Goal: Transaction & Acquisition: Purchase product/service

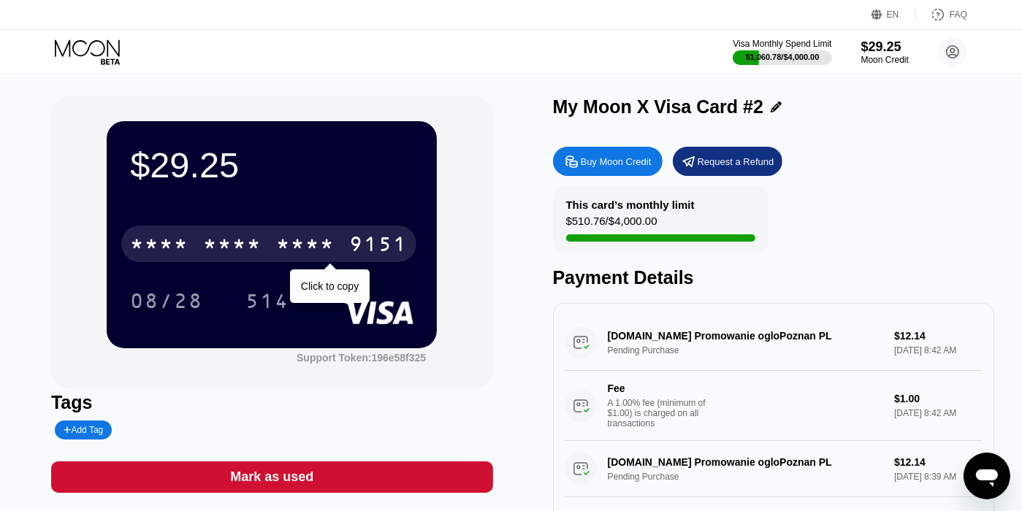
click at [248, 244] on div "* * * *" at bounding box center [232, 245] width 58 height 23
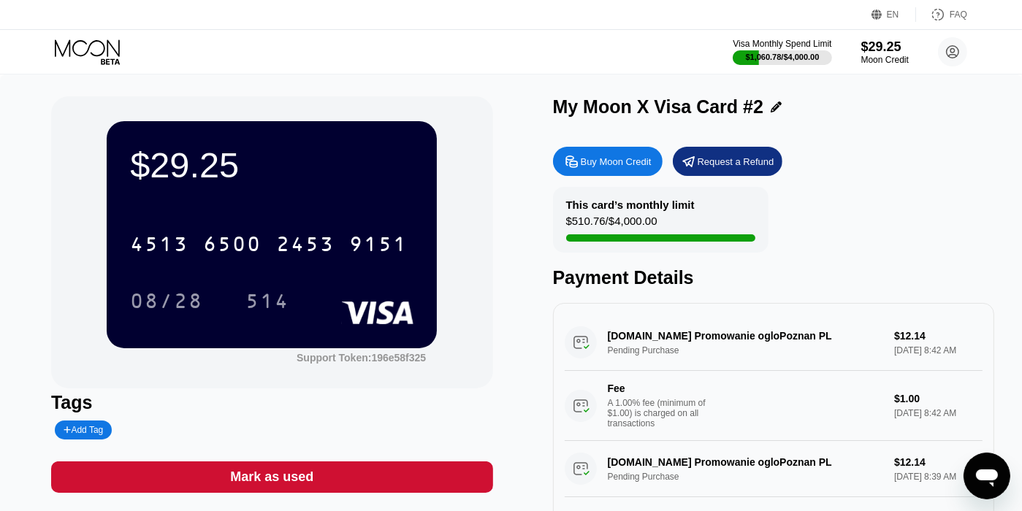
click at [74, 51] on icon at bounding box center [87, 47] width 65 height 17
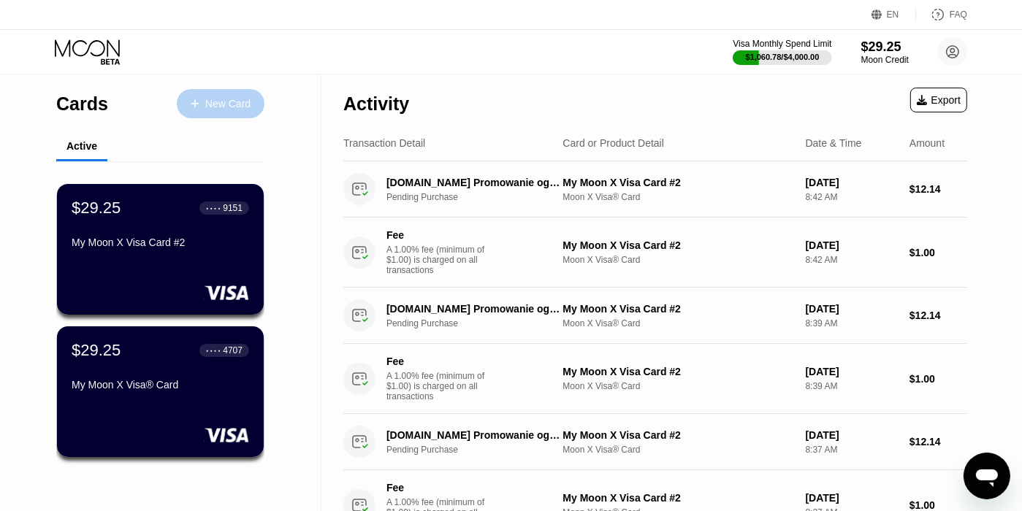
click at [210, 95] on div "New Card" at bounding box center [221, 103] width 88 height 29
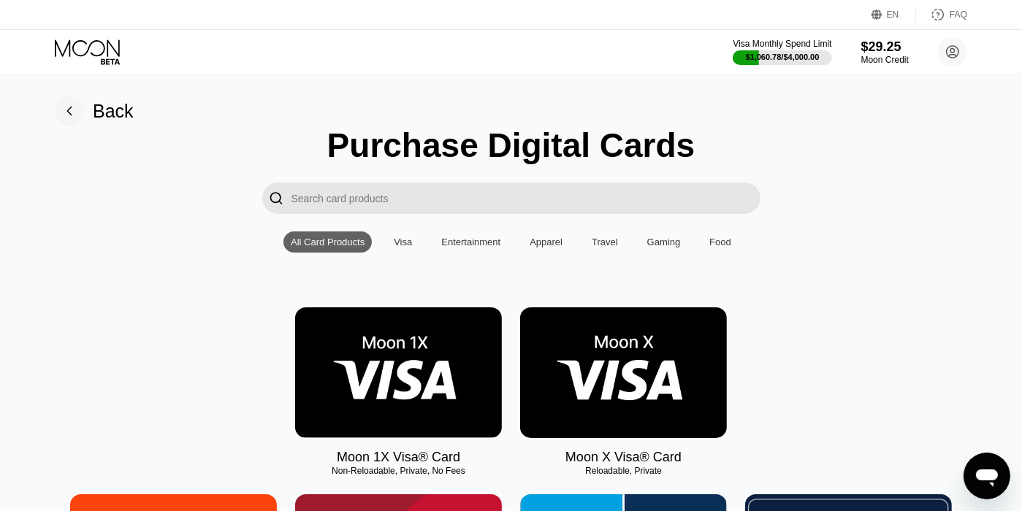
click at [652, 352] on img at bounding box center [623, 372] width 207 height 131
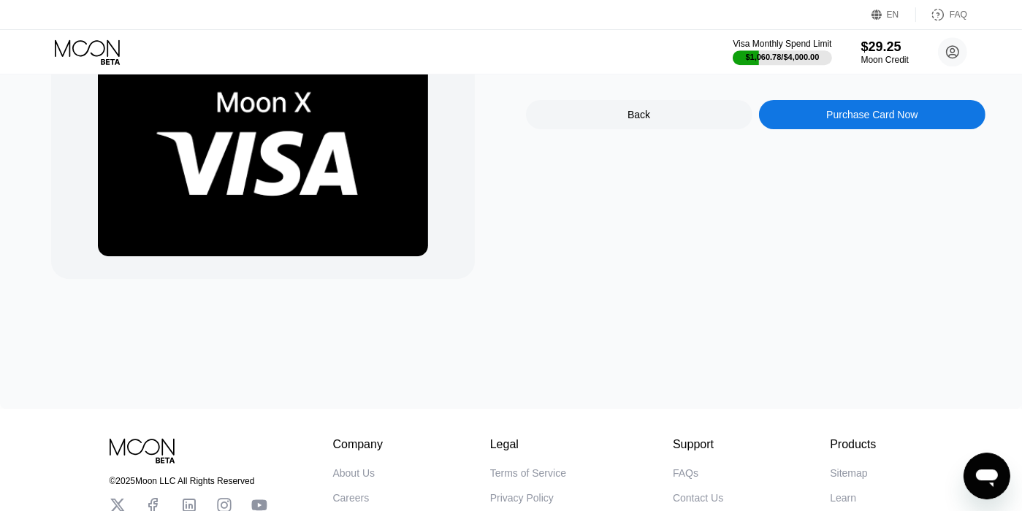
scroll to position [60, 0]
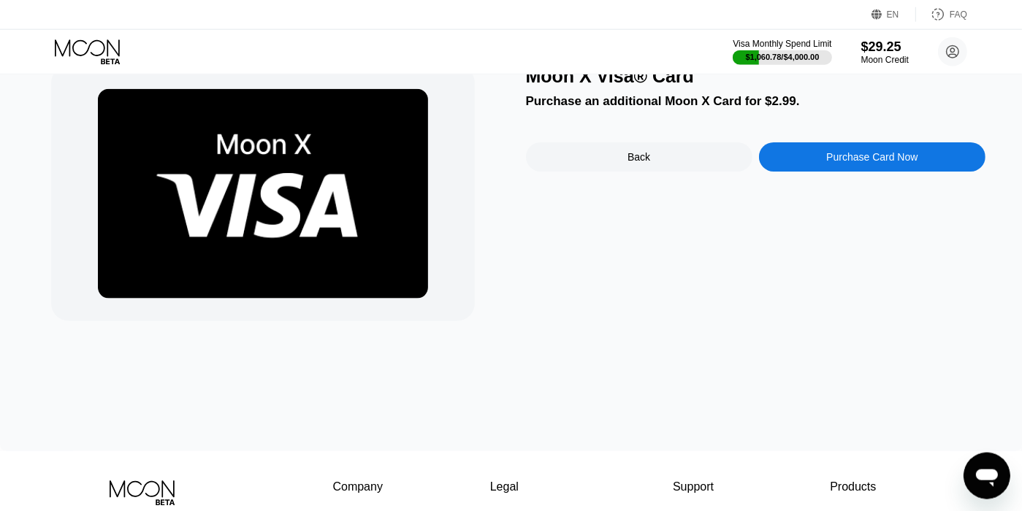
click at [856, 172] on div "Purchase Card Now" at bounding box center [872, 156] width 226 height 29
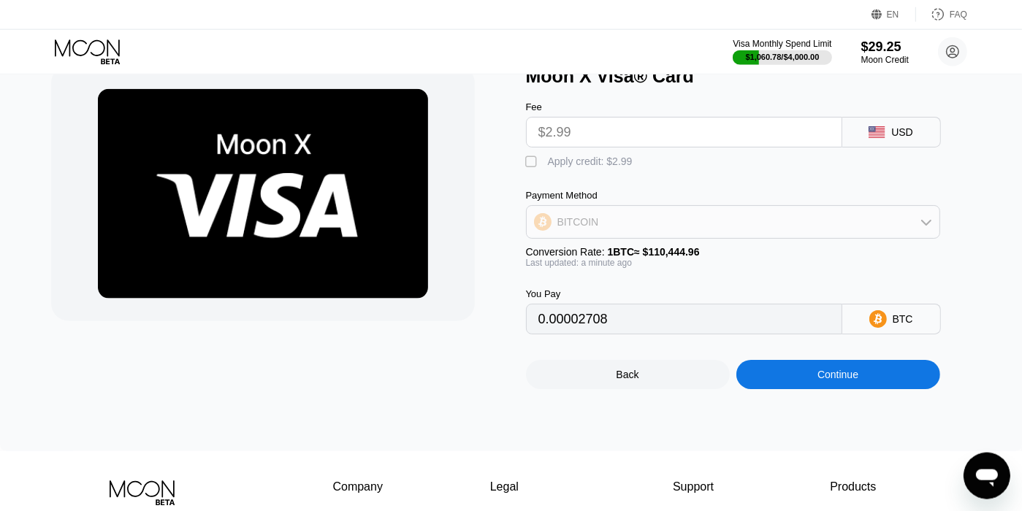
click at [895, 222] on div "BITCOIN" at bounding box center [732, 221] width 413 height 29
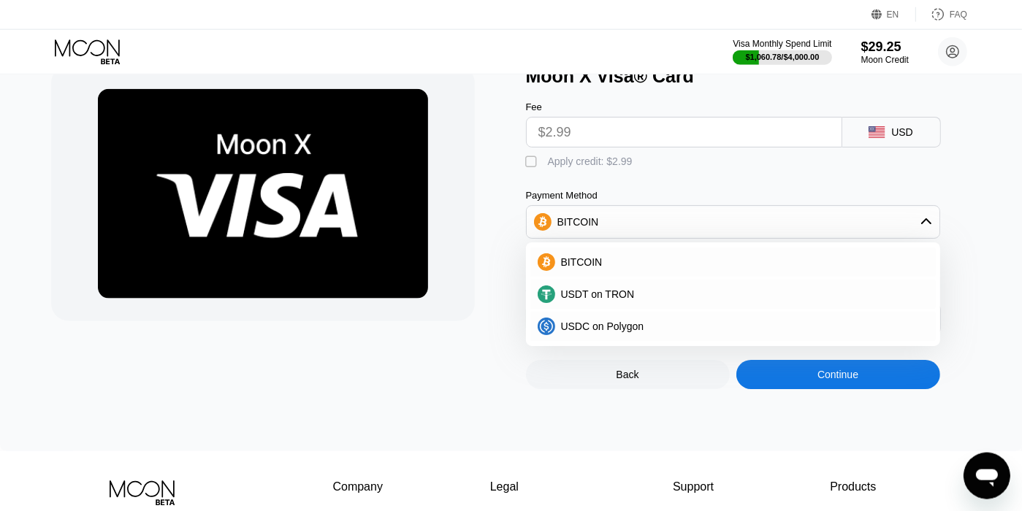
click at [798, 161] on div " Apply credit: $2.99" at bounding box center [756, 159] width 460 height 22
click at [530, 169] on div "" at bounding box center [533, 162] width 15 height 15
type input "0"
click at [920, 180] on div "Fee $2.99 USD  Apply credit: $2.99 Payment Method BITCOIN BITCOIN USDT on TRON…" at bounding box center [756, 211] width 460 height 248
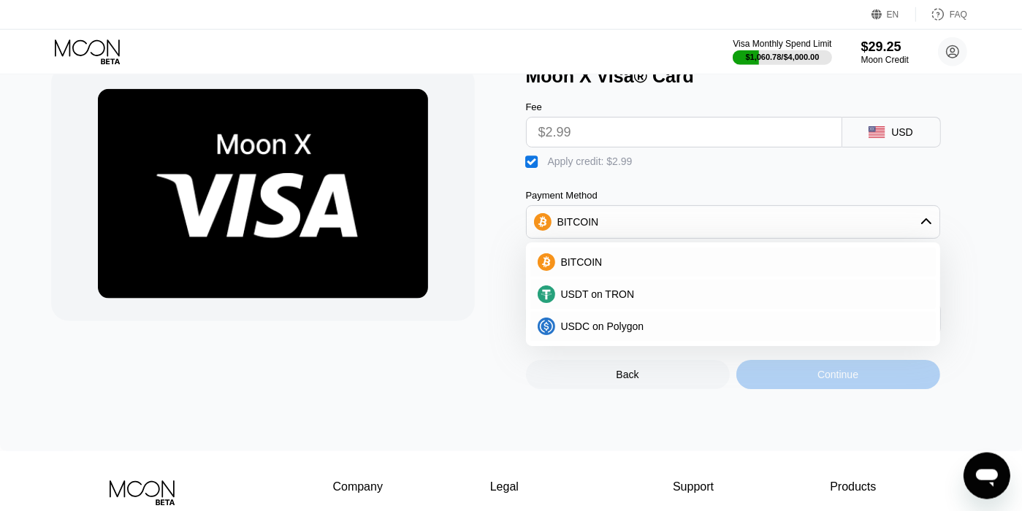
click at [872, 388] on div "Continue" at bounding box center [838, 374] width 204 height 29
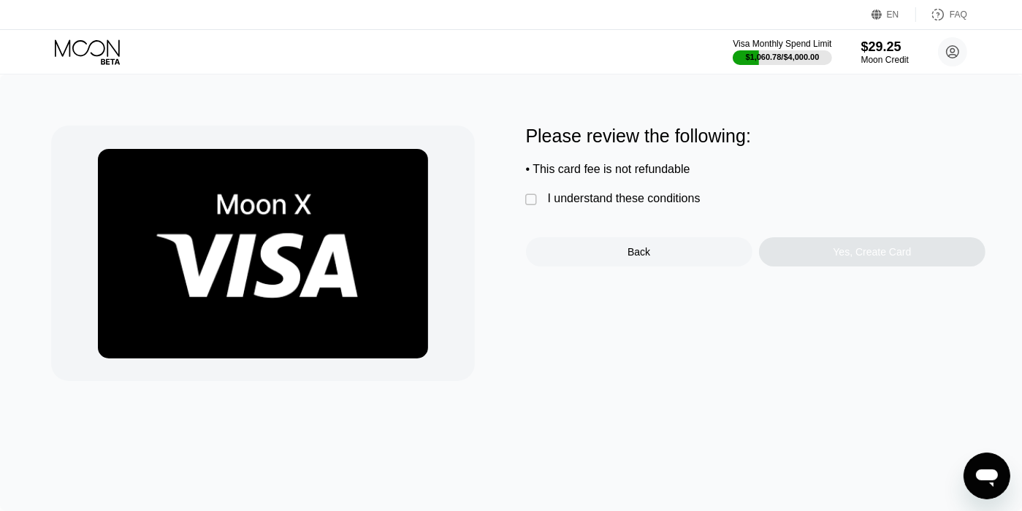
click at [528, 206] on div "" at bounding box center [533, 200] width 15 height 15
click at [876, 258] on div "Yes, Create Card" at bounding box center [871, 252] width 78 height 12
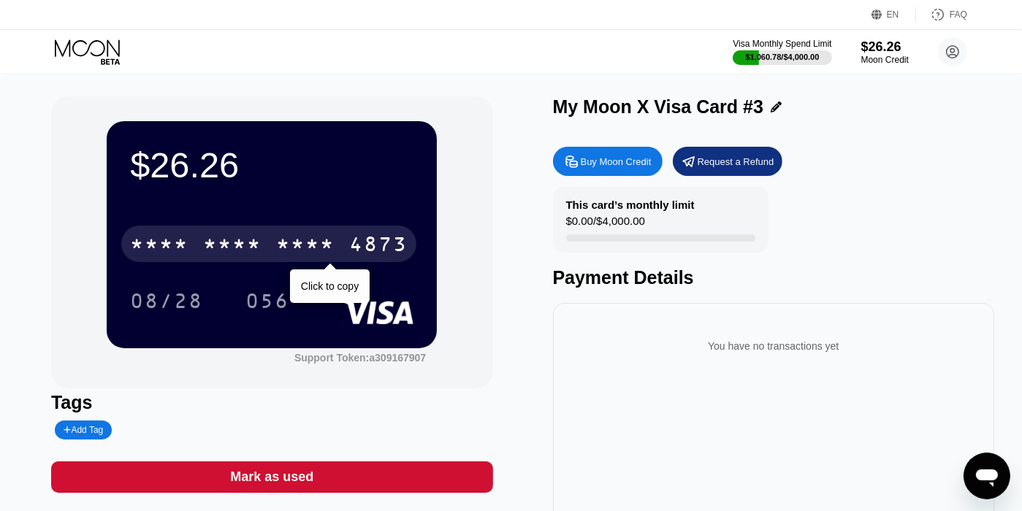
click at [282, 237] on div "* * * * * * * * * * * * 4873" at bounding box center [268, 244] width 295 height 37
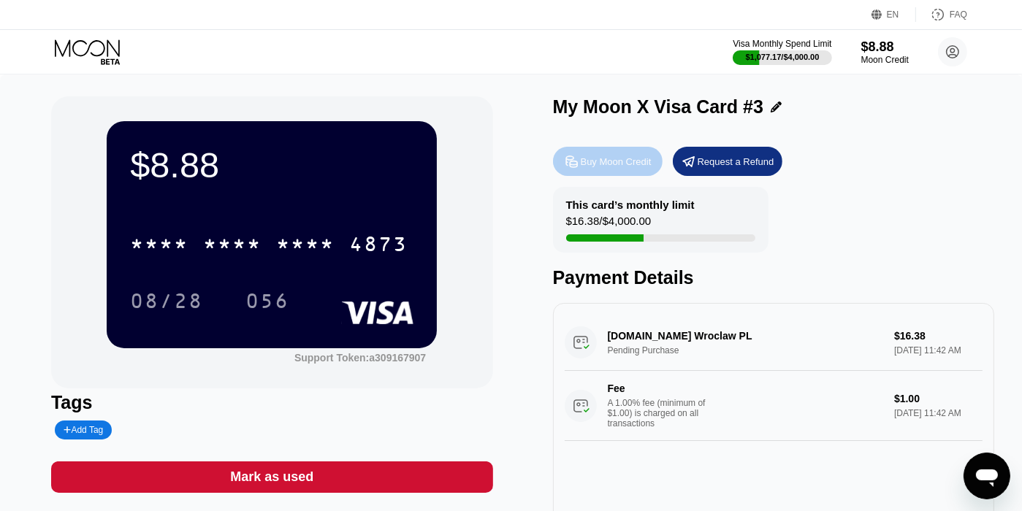
click at [633, 168] on div "Buy Moon Credit" at bounding box center [616, 162] width 71 height 12
type input "0"
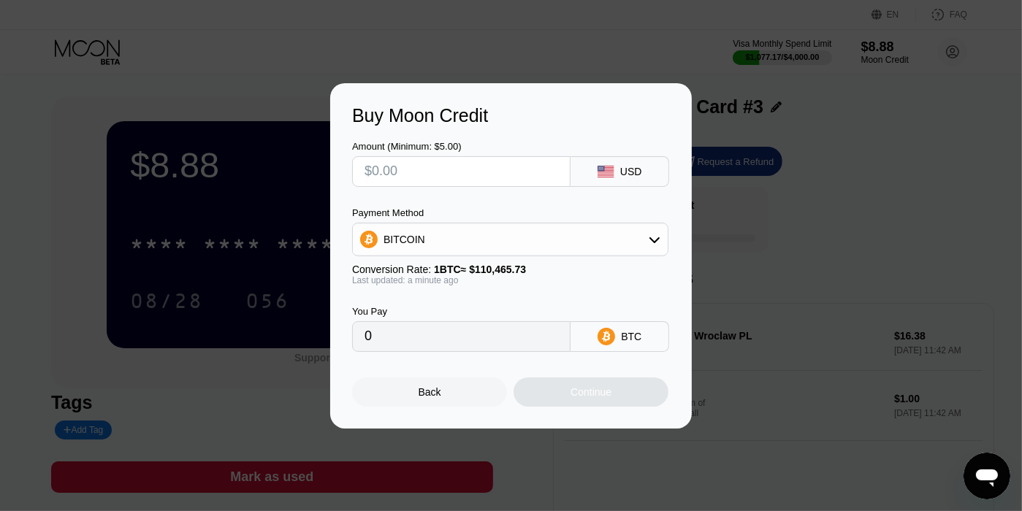
click at [483, 160] on input "text" at bounding box center [461, 171] width 194 height 29
type input "$1"
type input "0.00000906"
type input "$10"
type input "0.00009053"
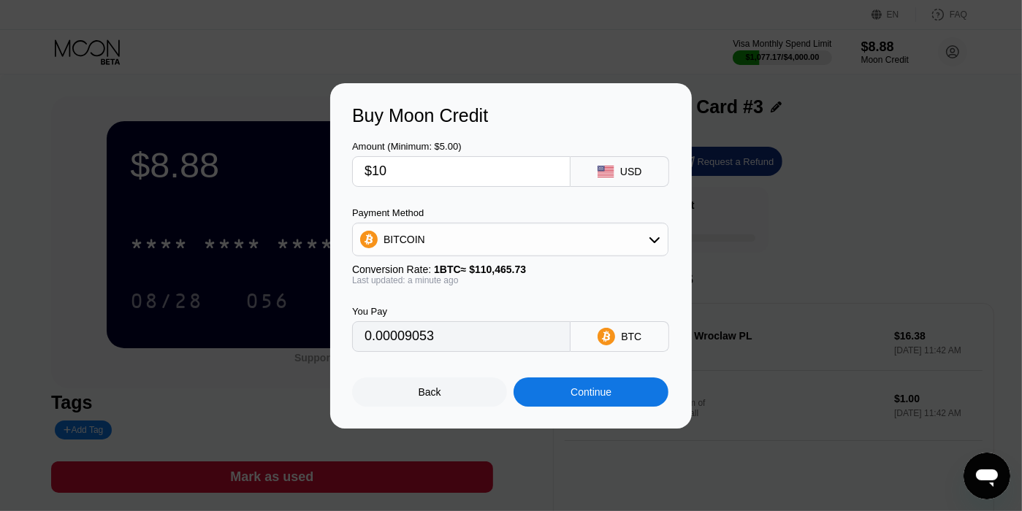
type input "$10"
click at [591, 393] on div "Continue" at bounding box center [590, 392] width 41 height 12
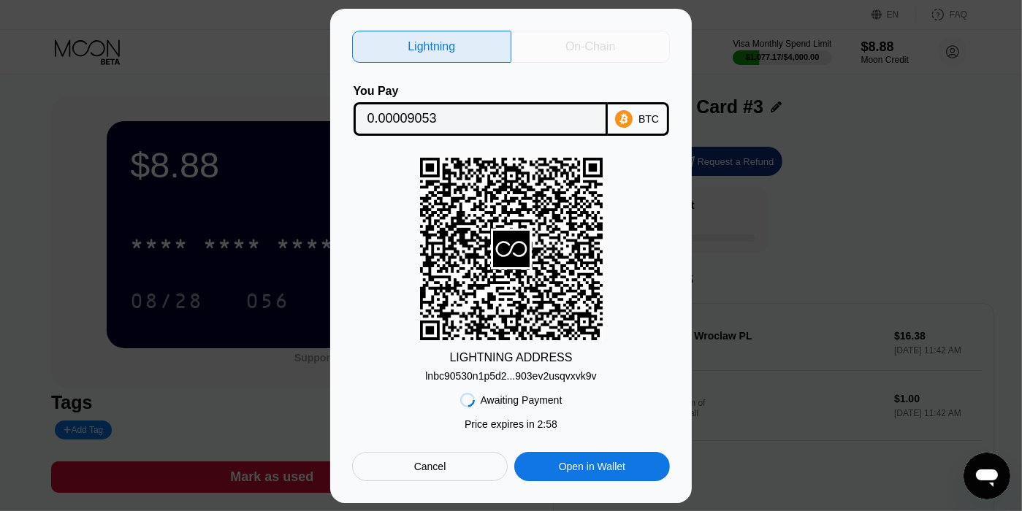
click at [589, 53] on div "On-Chain" at bounding box center [590, 47] width 159 height 32
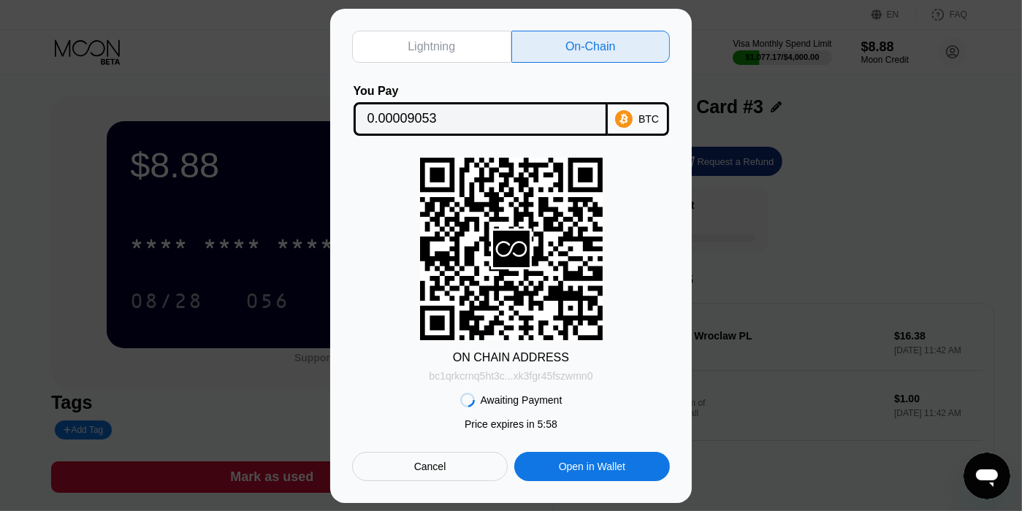
click at [578, 372] on div "bc1qrkcrnq5ht3c...xk3fgr45fszwmn0" at bounding box center [511, 376] width 164 height 12
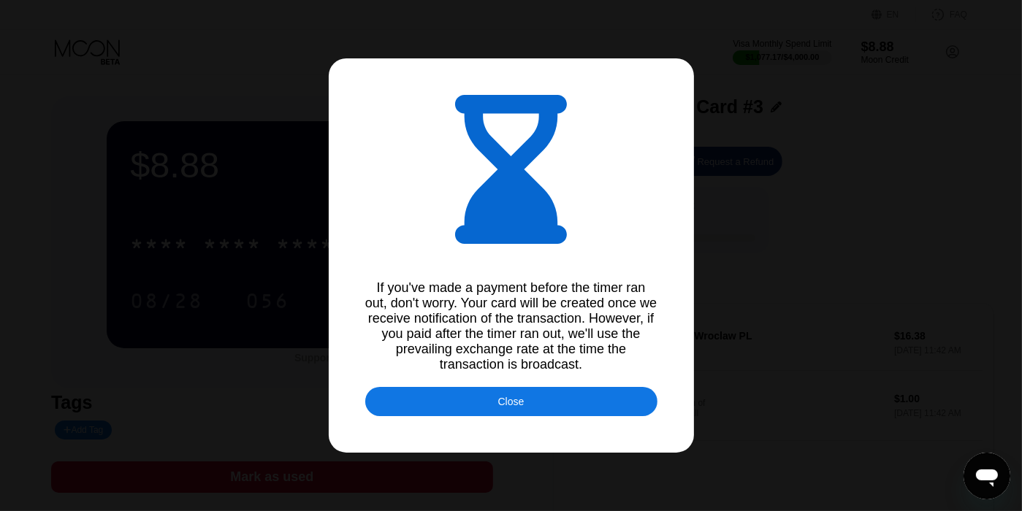
type input "0.00009044"
